Goal: Information Seeking & Learning: Learn about a topic

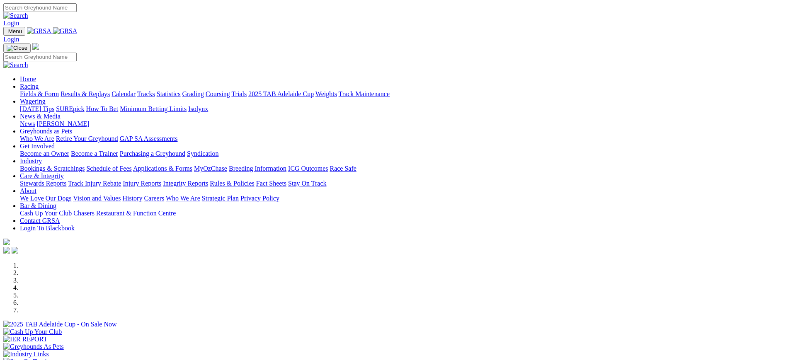
click at [328, 165] on link "ICG Outcomes" at bounding box center [308, 168] width 40 height 7
